Goal: Task Accomplishment & Management: Manage account settings

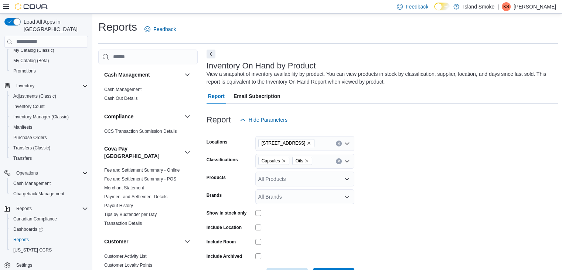
scroll to position [62, 0]
click at [282, 159] on icon "Remove Capsules from selection in this group" at bounding box center [284, 161] width 4 height 4
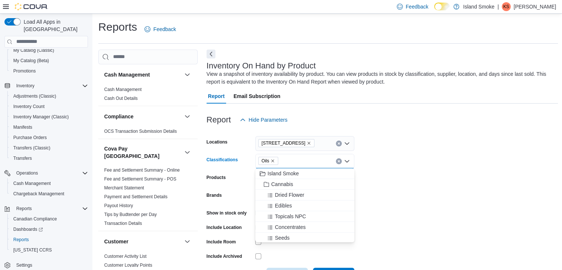
click at [272, 162] on icon "Remove Oils from selection in this group" at bounding box center [273, 161] width 4 height 4
click at [287, 202] on span "Edibles" at bounding box center [283, 205] width 17 height 7
click at [283, 174] on span "Beverages" at bounding box center [287, 174] width 25 height 7
click at [383, 162] on form "Locations [STREET_ADDRESS] E Classifications Edibles Beverages Combo box. Selec…" at bounding box center [383, 204] width 352 height 155
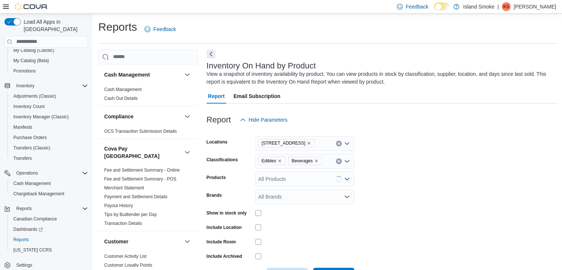
scroll to position [37, 0]
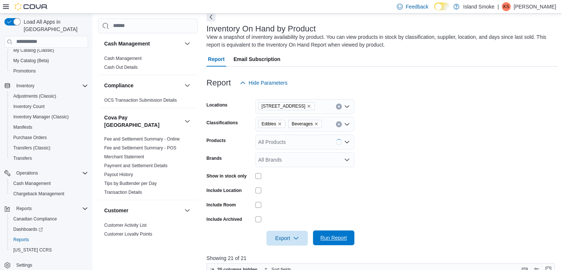
click at [323, 235] on span "Run Report" at bounding box center [333, 237] width 27 height 7
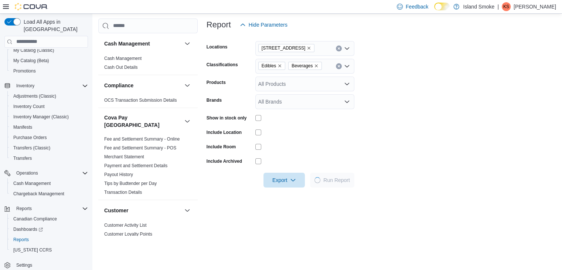
scroll to position [148, 0]
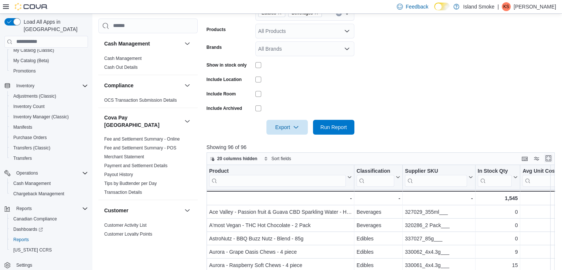
click at [552, 162] on button "Enter fullscreen" at bounding box center [548, 158] width 9 height 9
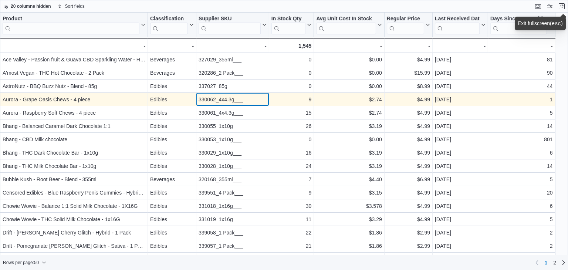
click at [220, 101] on div "330062_4x4.3g___" at bounding box center [232, 99] width 68 height 9
copy div "330062_4x4.3g___"
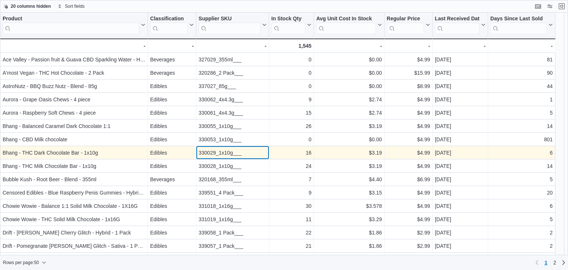
click at [225, 150] on div "330029_1x10g___" at bounding box center [232, 152] width 68 height 9
copy div "330029_1x10g___"
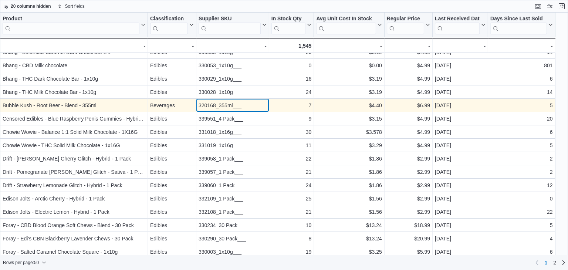
click at [223, 103] on div "320168_355ml___" at bounding box center [232, 105] width 68 height 9
copy div "320168_355ml___"
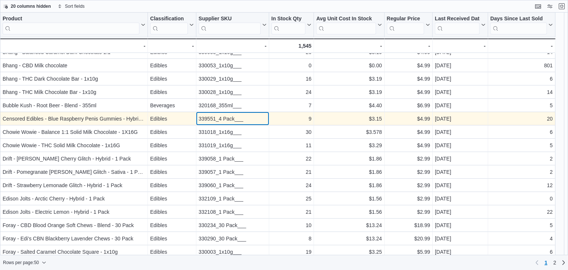
click at [210, 119] on div "339551_4 Pack___" at bounding box center [232, 118] width 68 height 9
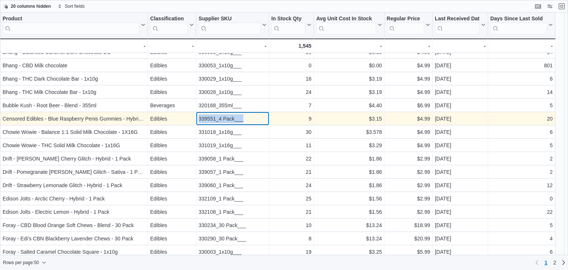
copy div "339551_4 Pack___"
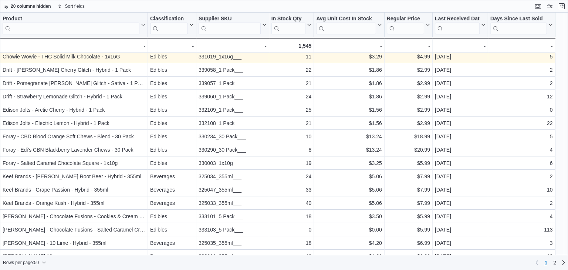
scroll to position [185, 0]
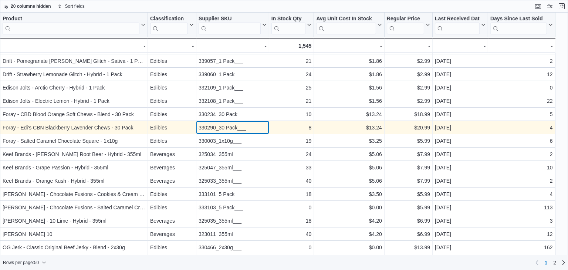
click at [223, 128] on div "330290_30 Pack___" at bounding box center [232, 127] width 68 height 9
copy div "330290_30 Pack___"
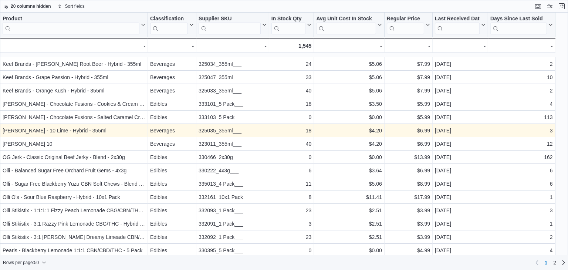
scroll to position [296, 0]
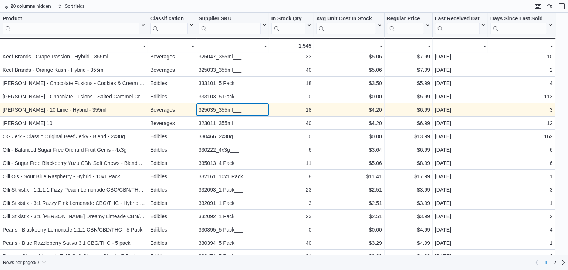
click at [207, 110] on div "325035_355ml___" at bounding box center [232, 109] width 68 height 9
copy div "325035_355ml___"
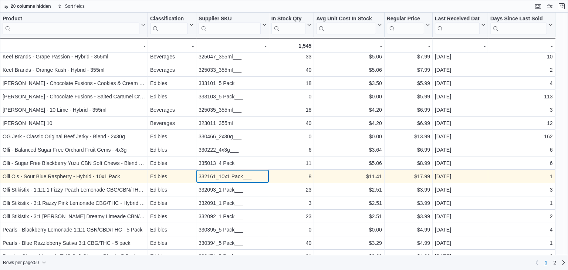
click at [234, 172] on div "332161_10x1 Pack___" at bounding box center [232, 176] width 68 height 9
click at [237, 176] on div "332161_10x1 Pack___" at bounding box center [232, 176] width 68 height 9
copy div "332161_10x1 Pack___"
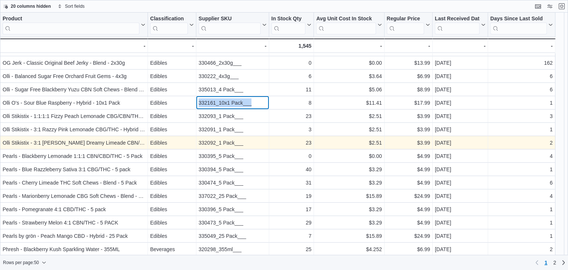
scroll to position [370, 0]
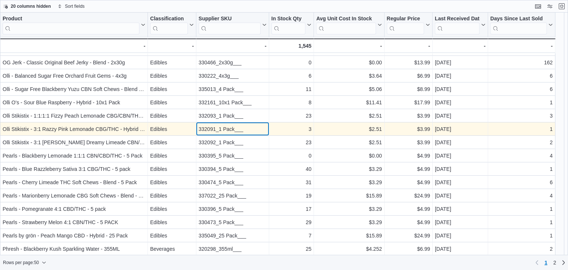
click at [213, 128] on div "332091_1 Pack___" at bounding box center [232, 129] width 68 height 9
copy div "332091_1 Pack___"
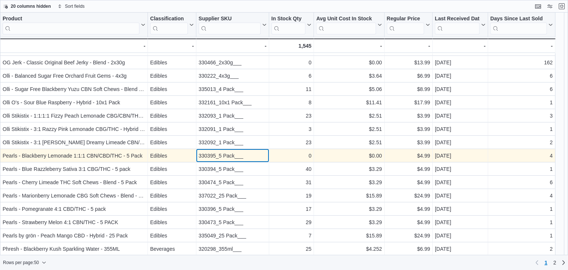
click at [213, 157] on div "330395_5 Pack___" at bounding box center [232, 155] width 68 height 9
copy div "330395_5 Pack___"
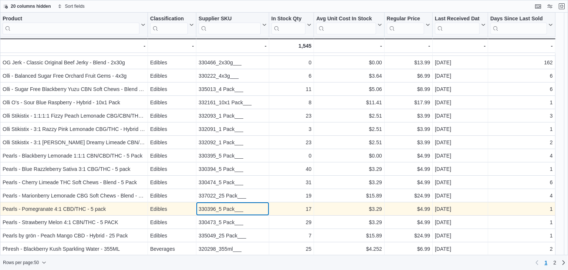
click at [210, 207] on div "330396_5 Pack___" at bounding box center [232, 208] width 68 height 9
copy div "330396_5 Pack___"
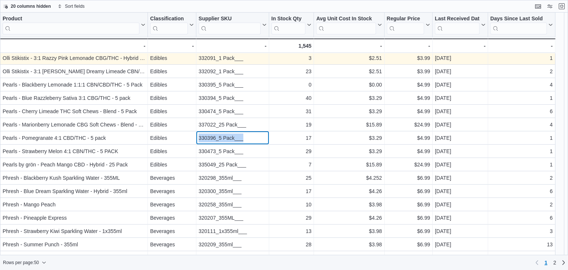
scroll to position [444, 0]
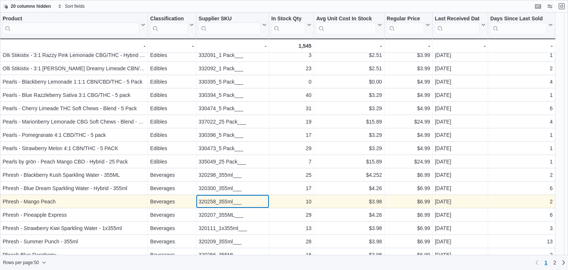
click at [225, 203] on div "320258_355ml___" at bounding box center [232, 201] width 68 height 9
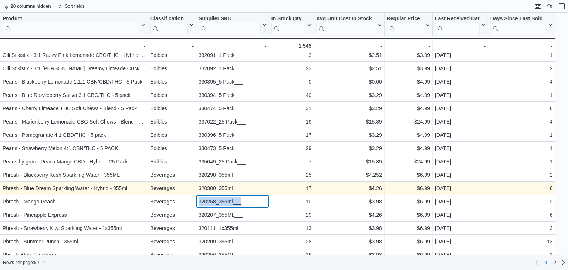
scroll to position [463, 0]
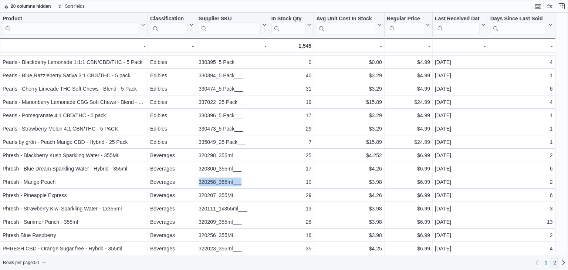
click at [554, 264] on span "2" at bounding box center [554, 262] width 3 height 7
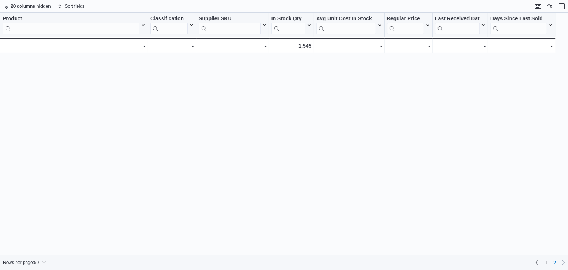
scroll to position [0, 0]
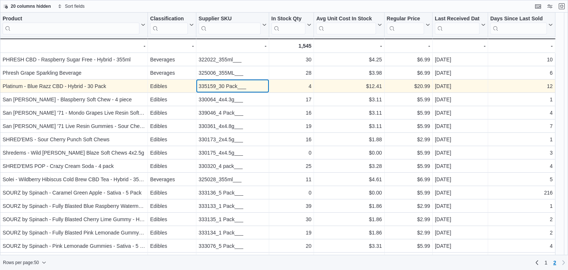
click at [208, 86] on div "335159_30 Pack___" at bounding box center [232, 86] width 68 height 9
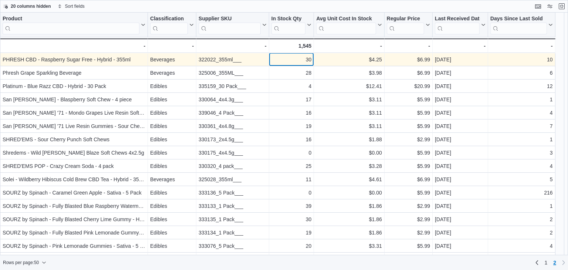
drag, startPoint x: 207, startPoint y: 86, endPoint x: 300, endPoint y: 62, distance: 95.8
click at [300, 62] on div "30" at bounding box center [291, 59] width 40 height 9
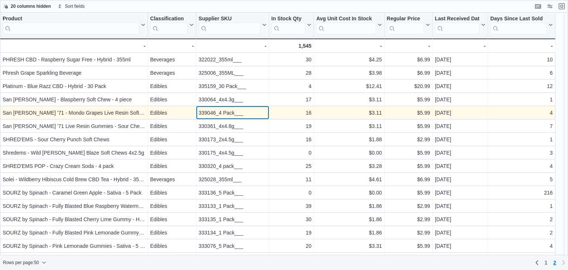
click at [207, 111] on div "339046_4 Pack___" at bounding box center [232, 112] width 68 height 9
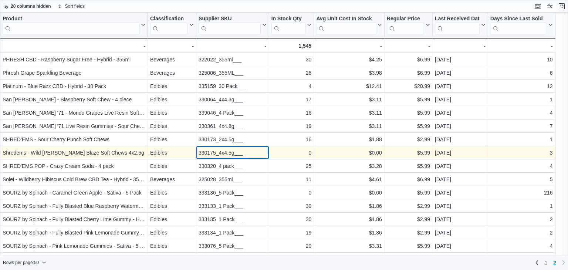
click at [204, 150] on div "330175_4x4.5g___" at bounding box center [232, 152] width 68 height 9
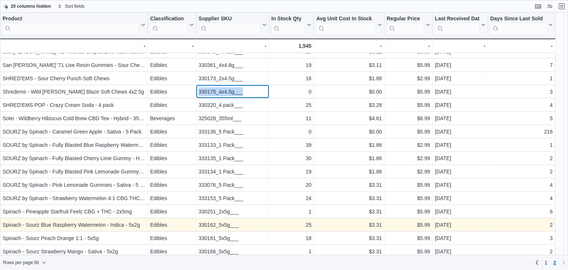
scroll to position [74, 0]
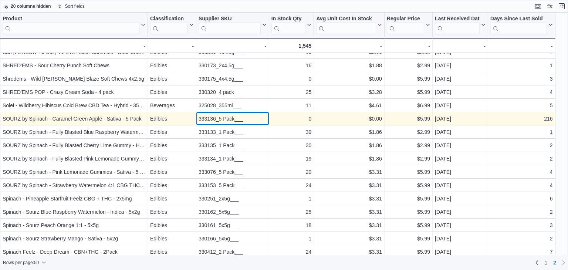
click at [206, 116] on div "333136_5 Pack___" at bounding box center [232, 118] width 68 height 9
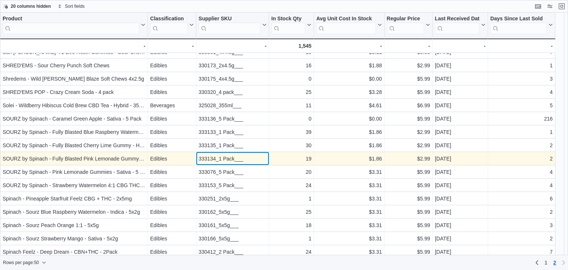
click at [211, 157] on div "333134_1 Pack___" at bounding box center [232, 158] width 68 height 9
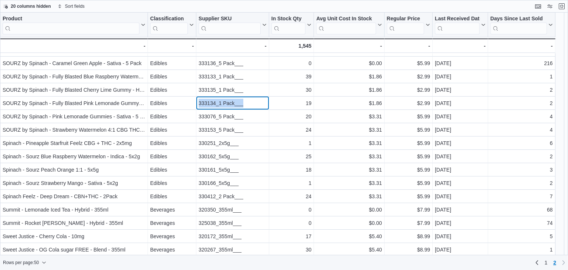
scroll to position [148, 0]
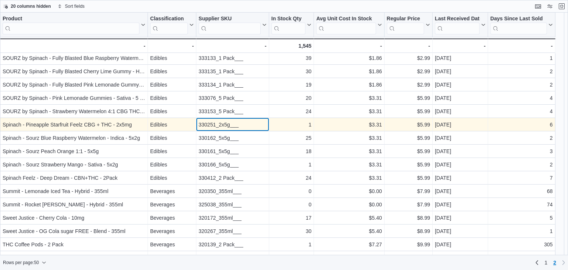
click at [214, 123] on div "330251_2x5g___" at bounding box center [232, 124] width 68 height 9
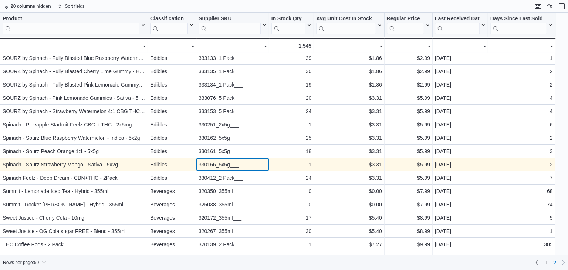
click at [215, 160] on div "330166_5x5g___" at bounding box center [232, 164] width 68 height 9
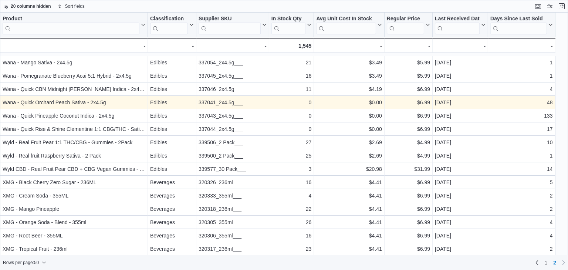
scroll to position [407, 0]
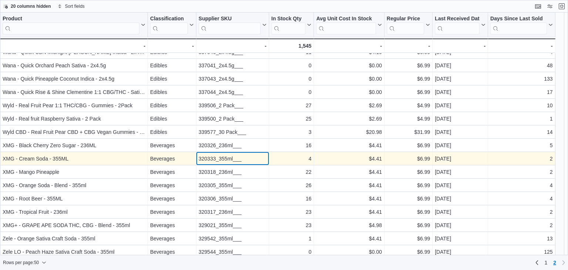
click at [210, 157] on div "320333_355ml___" at bounding box center [232, 158] width 68 height 9
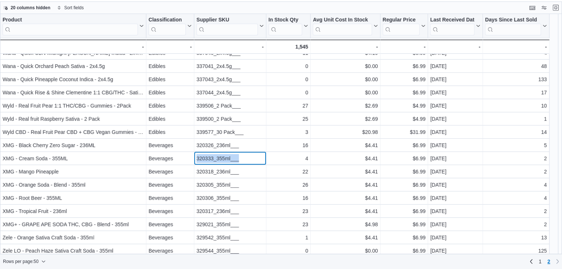
scroll to position [410, 0]
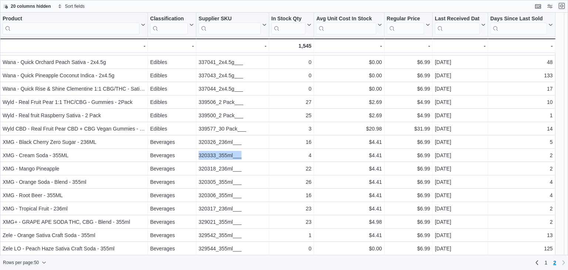
click at [562, 5] on button "Exit fullscreen" at bounding box center [561, 5] width 9 height 9
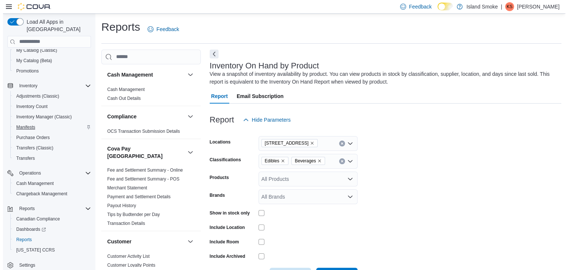
scroll to position [0, 0]
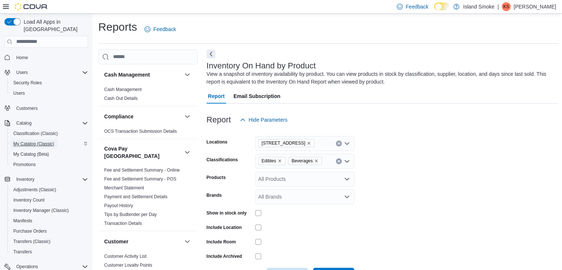
click at [35, 141] on span "My Catalog (Classic)" at bounding box center [33, 144] width 41 height 6
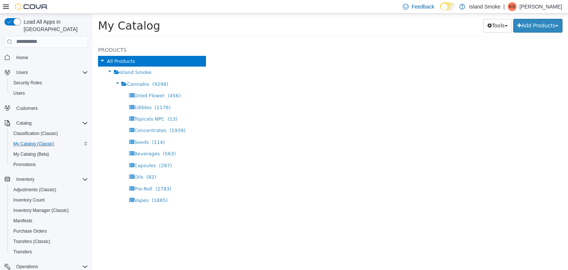
select select "**********"
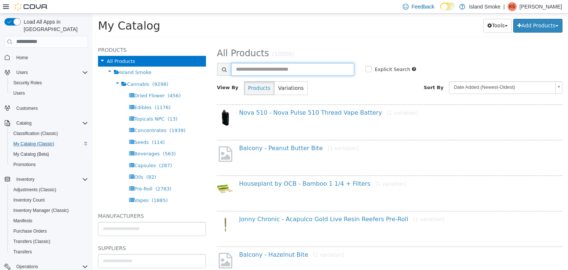
click at [258, 70] on input "text" at bounding box center [292, 68] width 123 height 13
type input "******"
select select "**********"
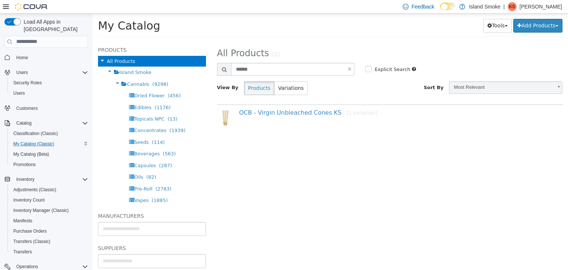
click at [298, 93] on div "Products Variations" at bounding box center [290, 88] width 104 height 14
click at [295, 91] on button "Variations" at bounding box center [291, 88] width 34 height 14
select select "**********"
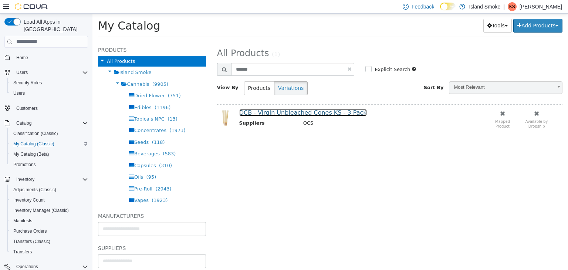
click at [284, 109] on link "OCB - Virgin Unbleached Cones KS - 3 Pack" at bounding box center [303, 112] width 128 height 7
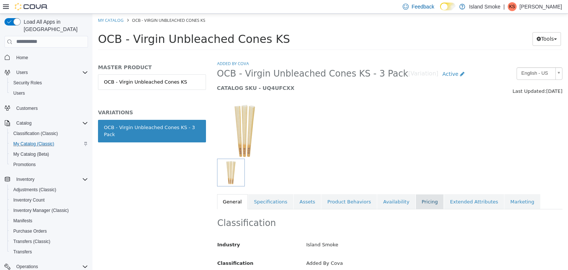
click at [415, 200] on link "Pricing" at bounding box center [429, 202] width 28 height 16
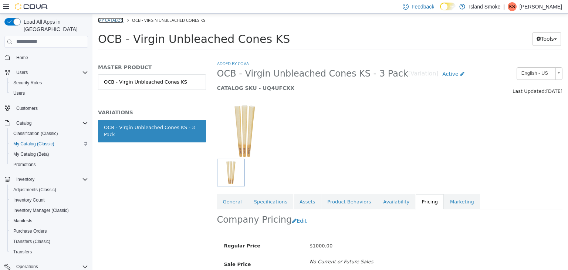
click at [102, 21] on link "My Catalog" at bounding box center [111, 20] width 26 height 6
select select "**********"
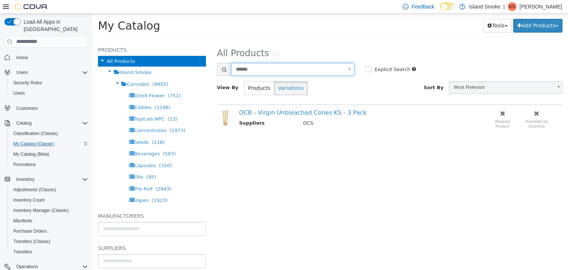
click at [286, 68] on input "******" at bounding box center [292, 68] width 123 height 13
type input "******"
select select "**********"
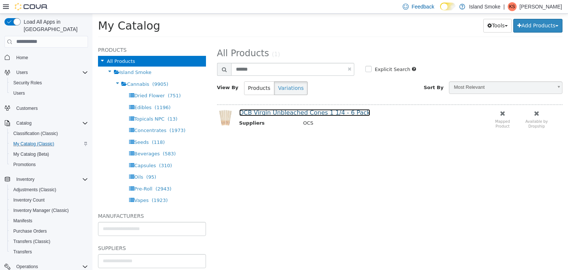
click at [353, 111] on link "OCB Virgin Unbleached Cones 1 1/4 - 6 Pack" at bounding box center [304, 112] width 131 height 7
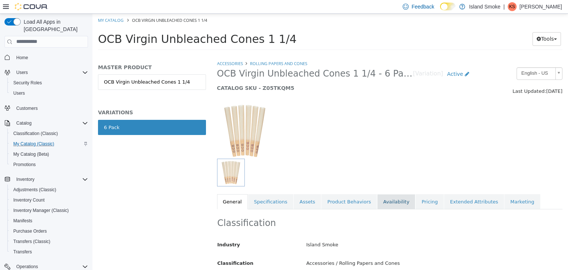
click at [395, 203] on link "Availability" at bounding box center [396, 202] width 38 height 16
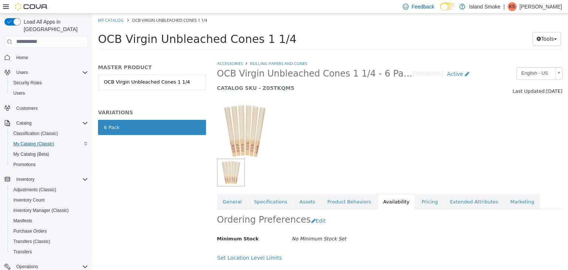
click at [263, 60] on li "Rolling Papers and Cones" at bounding box center [275, 63] width 65 height 7
click at [267, 65] on link "Rolling Papers and Cones" at bounding box center [278, 63] width 57 height 6
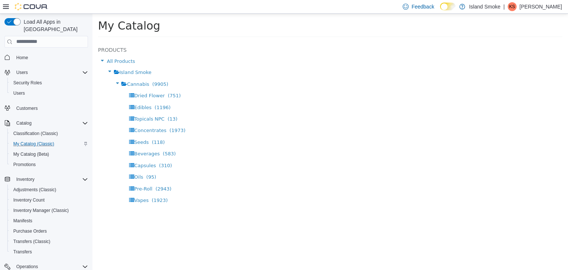
select select "**********"
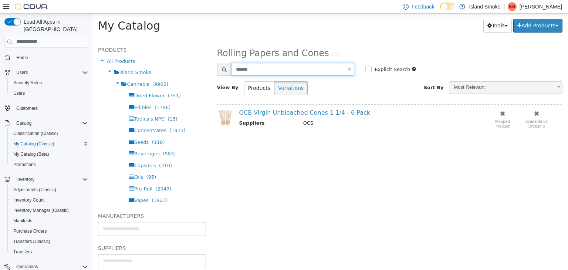
click at [262, 70] on input "******" at bounding box center [292, 68] width 123 height 13
type input "******"
select select "**********"
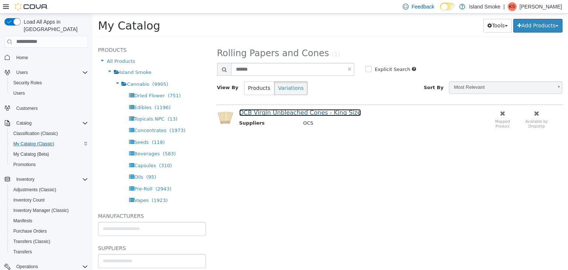
click at [291, 110] on link "OCB Virgin Unbleached Cones - King Size" at bounding box center [300, 112] width 122 height 7
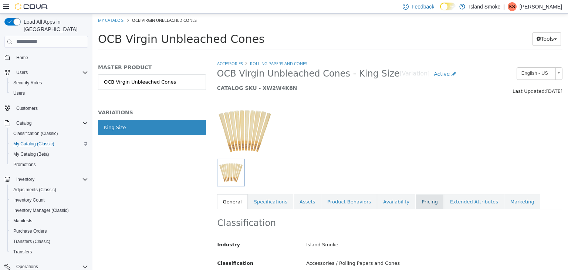
click at [417, 197] on link "Pricing" at bounding box center [429, 202] width 28 height 16
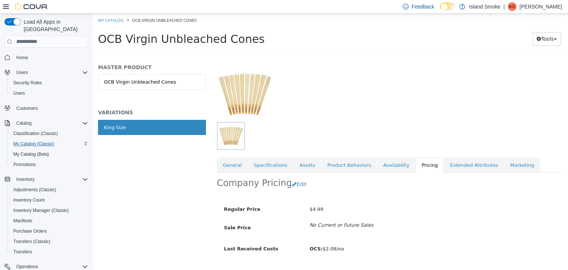
scroll to position [37, 0]
click at [387, 166] on link "Availability" at bounding box center [396, 165] width 38 height 16
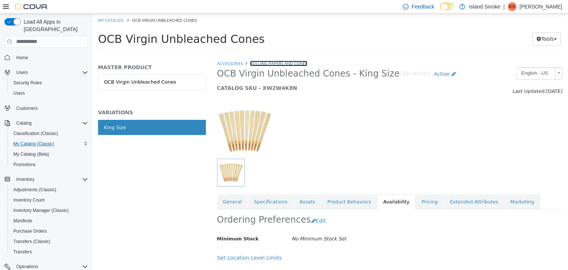
click at [273, 65] on link "Rolling Papers and Cones" at bounding box center [278, 63] width 57 height 6
select select "**********"
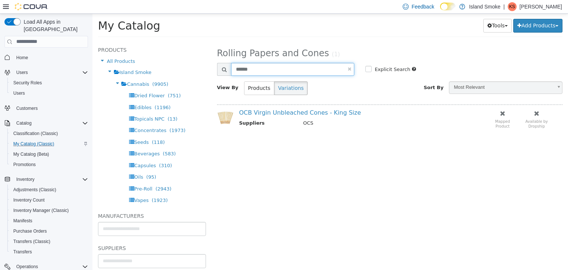
click at [276, 74] on input "******" at bounding box center [292, 68] width 123 height 13
type input "******"
select select "**********"
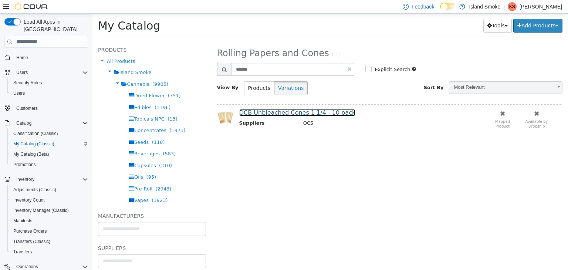
click at [293, 114] on link "OCB Unbleached Cones 1 1/4 - 10 pack" at bounding box center [297, 112] width 116 height 7
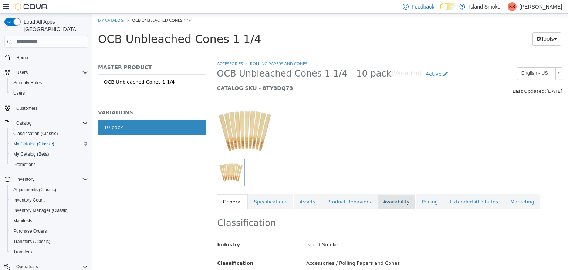
click at [386, 206] on link "Availability" at bounding box center [396, 202] width 38 height 16
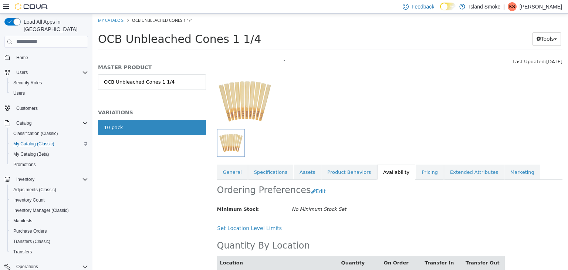
scroll to position [64, 0]
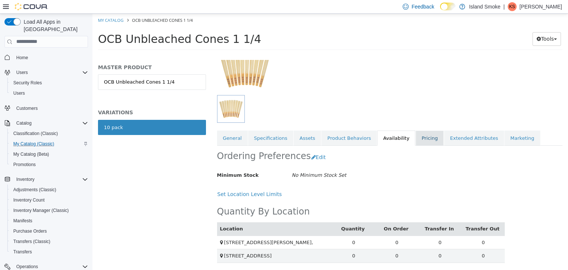
click at [416, 143] on link "Pricing" at bounding box center [429, 138] width 28 height 16
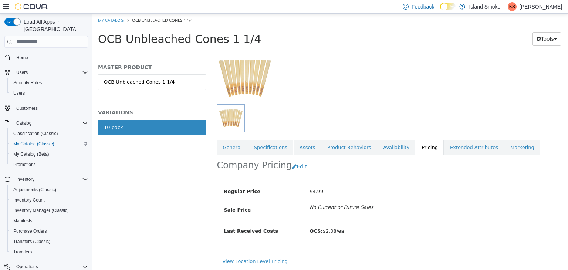
click at [552, 5] on p "[PERSON_NAME]" at bounding box center [540, 6] width 43 height 9
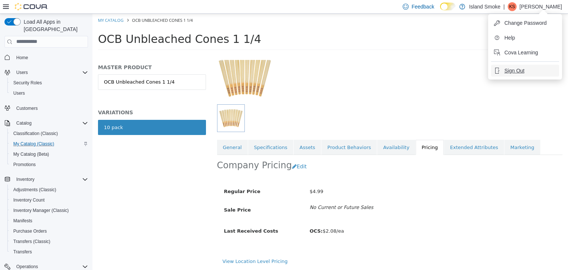
click at [528, 70] on button "Sign Out" at bounding box center [525, 71] width 68 height 12
